Goal: Go to known website: Access a specific website the user already knows

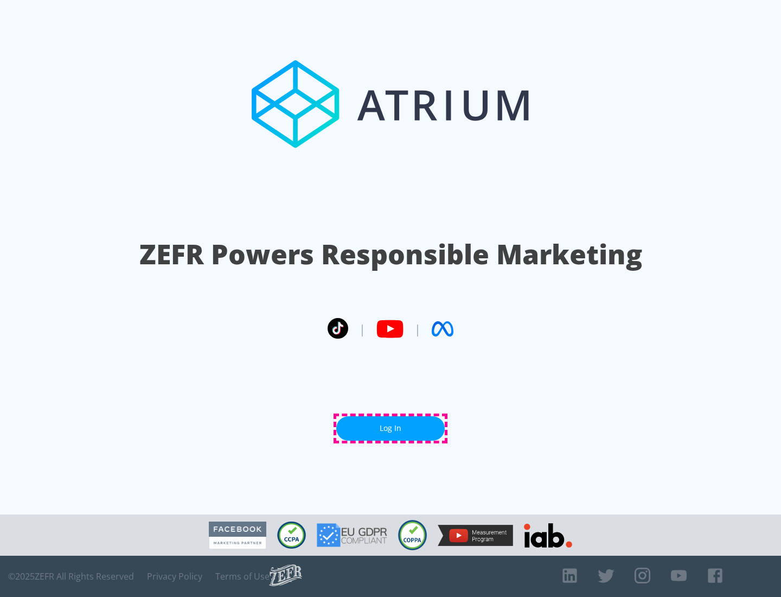
click at [391, 428] on link "Log In" at bounding box center [390, 428] width 109 height 24
